Goal: Task Accomplishment & Management: Use online tool/utility

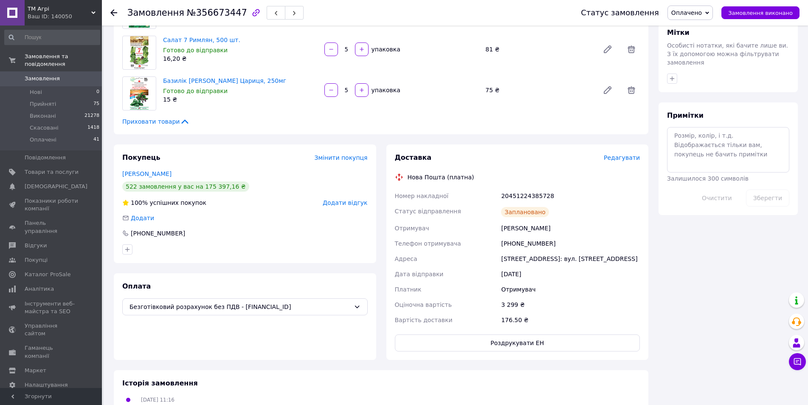
scroll to position [467, 0]
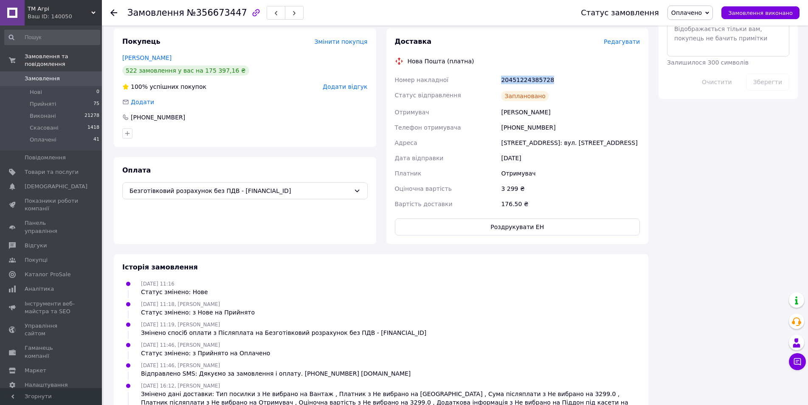
drag, startPoint x: 549, startPoint y: 79, endPoint x: 502, endPoint y: 79, distance: 47.6
click at [502, 79] on div "20451224385728" at bounding box center [570, 79] width 142 height 15
copy div "20451224385728"
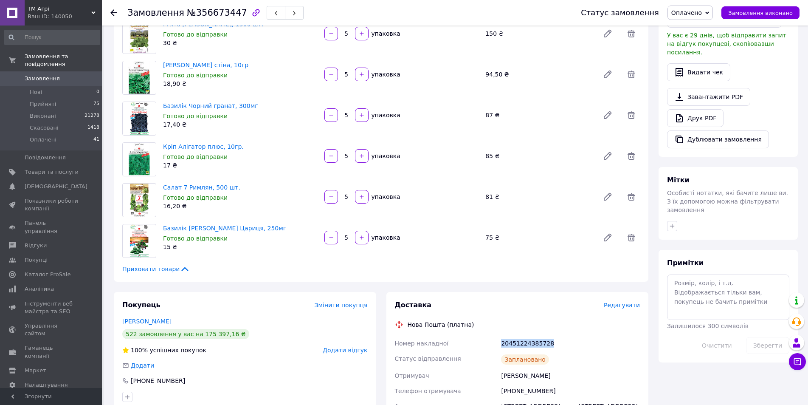
scroll to position [0, 0]
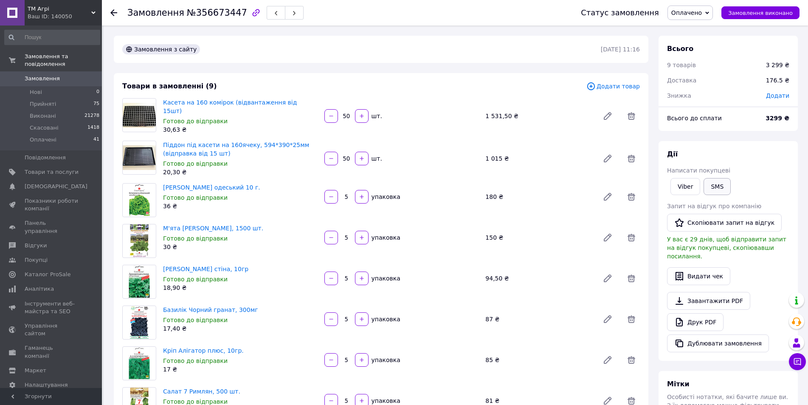
click at [719, 189] on button "SMS" at bounding box center [717, 186] width 27 height 17
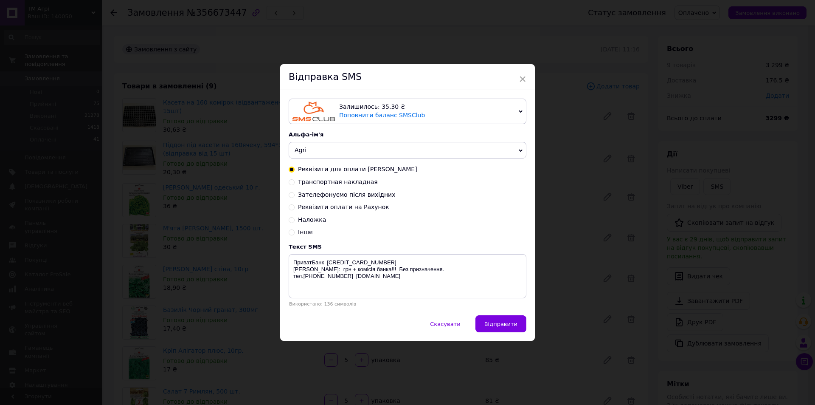
click at [323, 181] on span "Транспортная накладная" at bounding box center [338, 181] width 80 height 7
click at [295, 181] on input "Транспортная накладная" at bounding box center [292, 181] width 6 height 6
radio input "true"
radio input "false"
drag, startPoint x: 345, startPoint y: 274, endPoint x: 341, endPoint y: 270, distance: 6.0
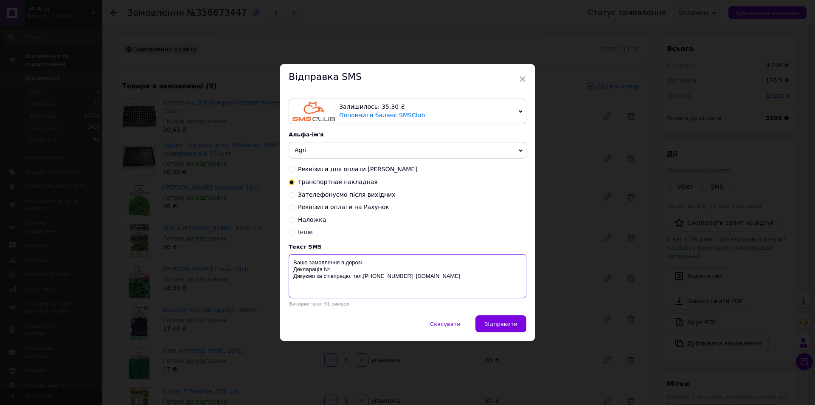
click at [341, 270] on textarea "Ваше замовлення в дорозі. Декларація № Дякуємо за співпрацю. тел.[PHONE_NUMBER]…" at bounding box center [408, 276] width 238 height 44
paste textarea "20451224385728"
type textarea "Ваше замовлення в дорозі. Декларація № 20451224385728 Дякуємо за співпрацю. тел…"
click at [499, 321] on button "Відправити" at bounding box center [501, 323] width 51 height 17
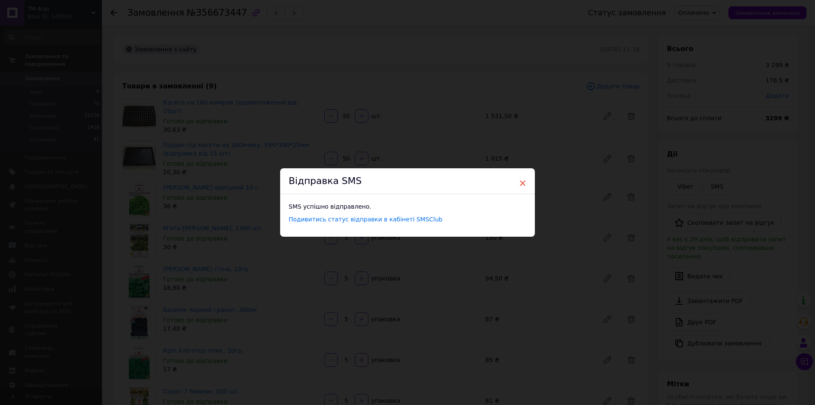
click at [524, 183] on span "×" at bounding box center [523, 183] width 8 height 14
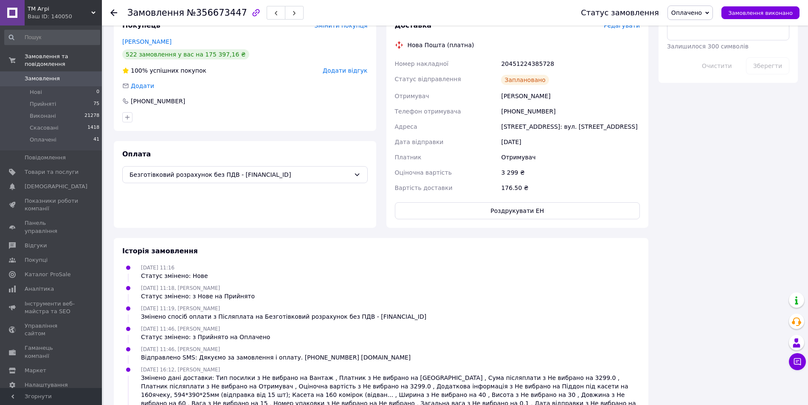
scroll to position [352, 0]
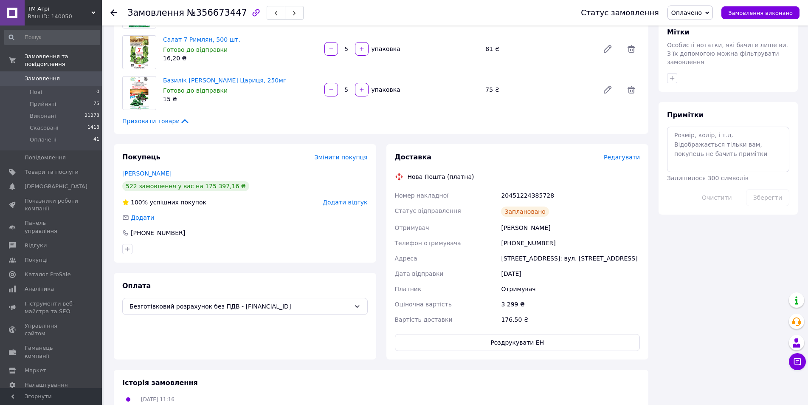
click at [44, 71] on link "Замовлення 0" at bounding box center [52, 78] width 104 height 14
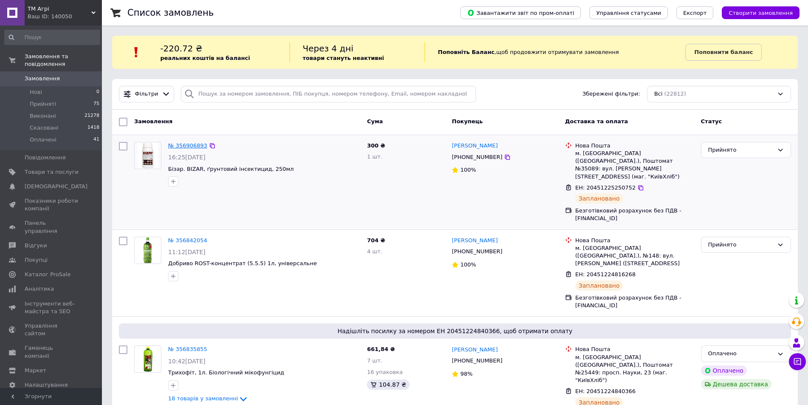
click at [185, 146] on link "№ 356906893" at bounding box center [187, 145] width 39 height 6
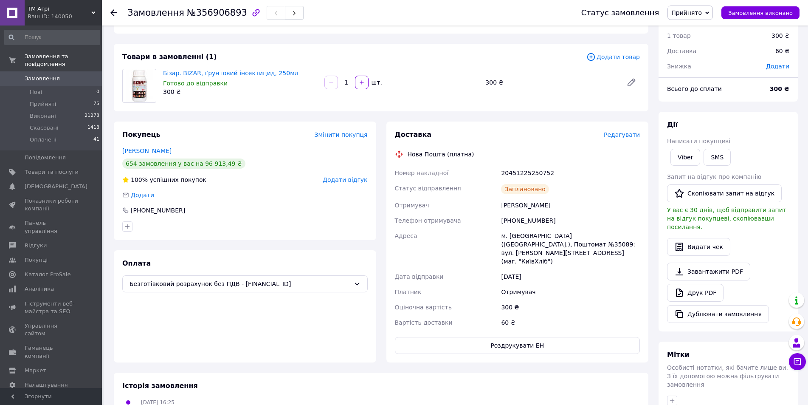
scroll to position [85, 0]
